Goal: Navigation & Orientation: Go to known website

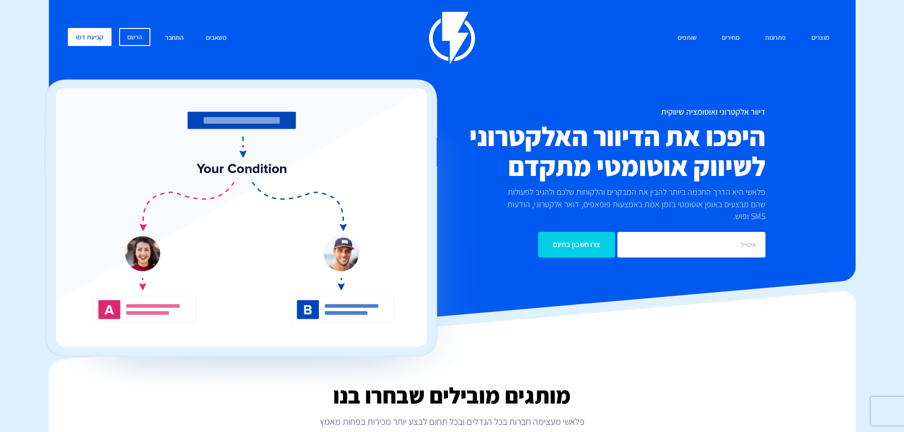
click at [182, 37] on link "התחבר" at bounding box center [174, 38] width 33 height 20
click at [173, 37] on link "התחבר" at bounding box center [174, 38] width 33 height 20
click at [174, 33] on link "התחבר" at bounding box center [174, 38] width 33 height 20
